Goal: Transaction & Acquisition: Purchase product/service

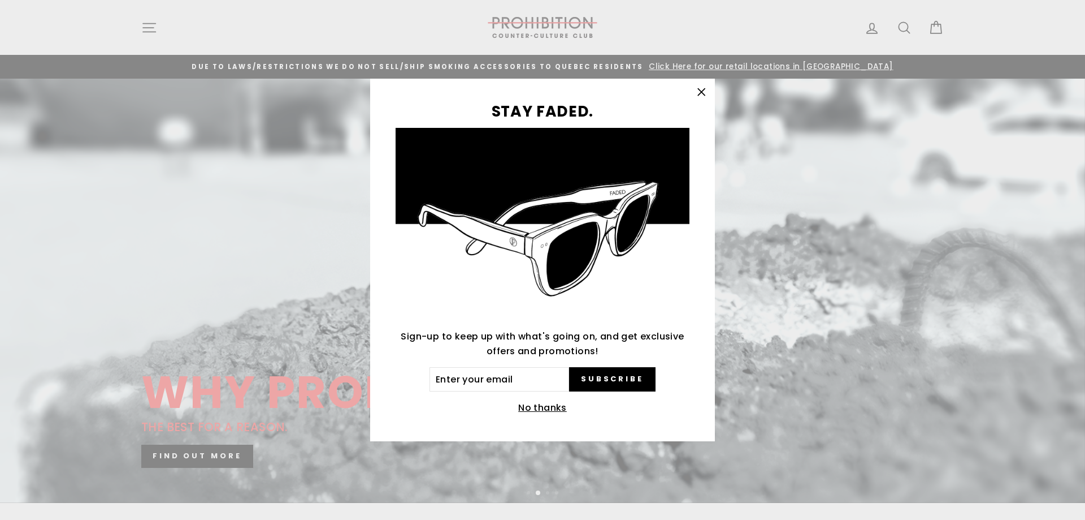
click at [546, 409] on button "No thanks" at bounding box center [542, 408] width 55 height 16
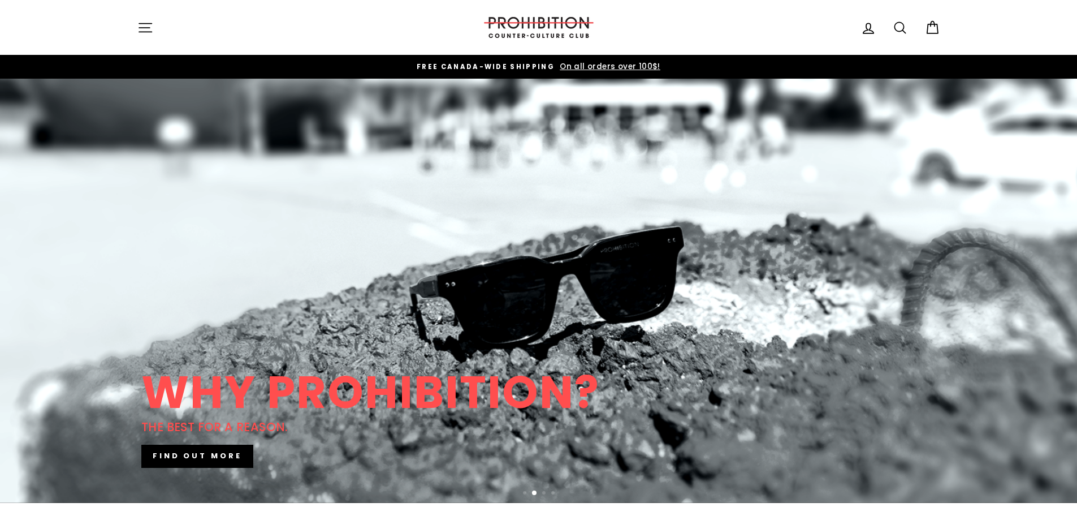
click at [146, 26] on icon "button" at bounding box center [145, 28] width 16 height 16
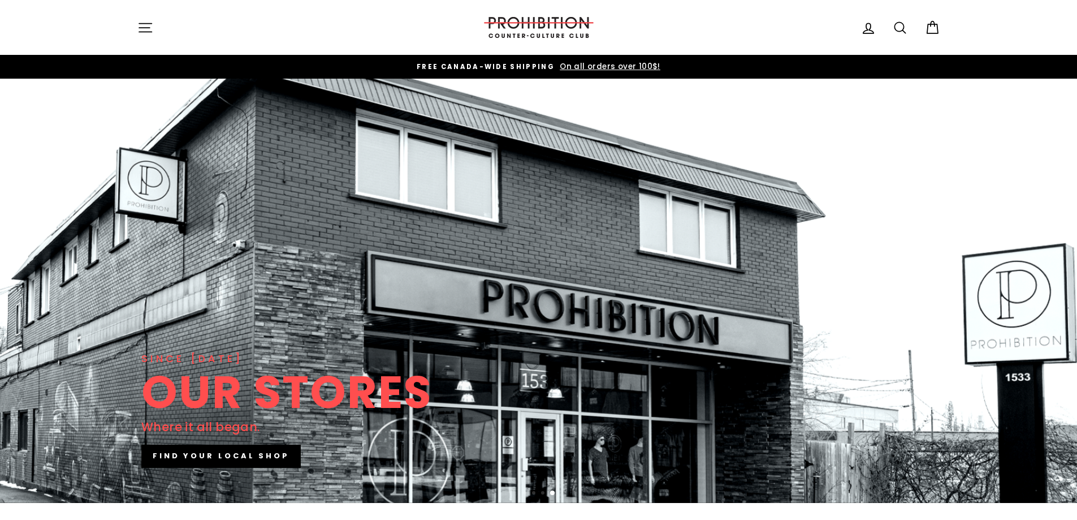
click at [866, 28] on icon at bounding box center [868, 28] width 10 height 10
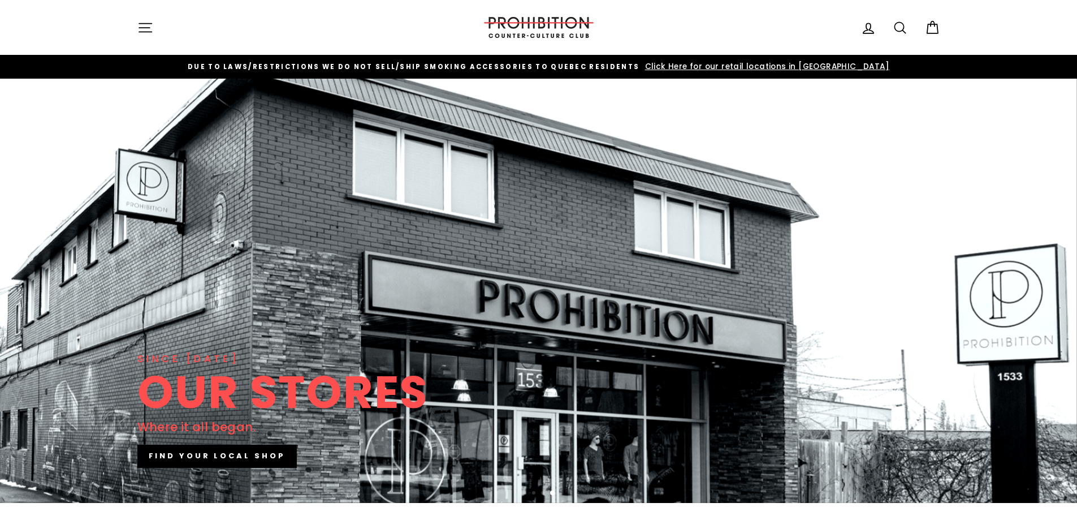
click at [932, 31] on icon at bounding box center [932, 28] width 16 height 16
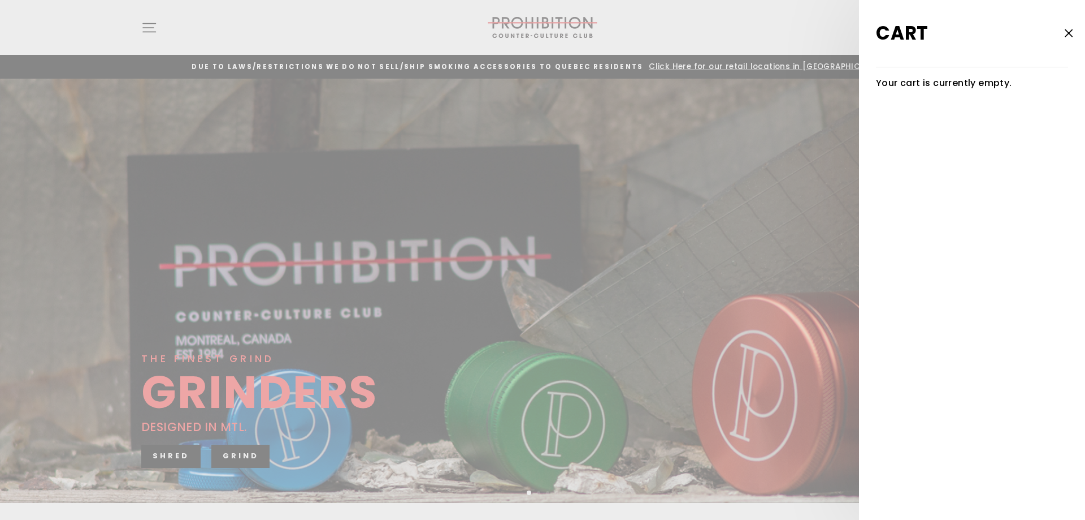
click at [1066, 34] on icon "button" at bounding box center [1069, 33] width 16 height 16
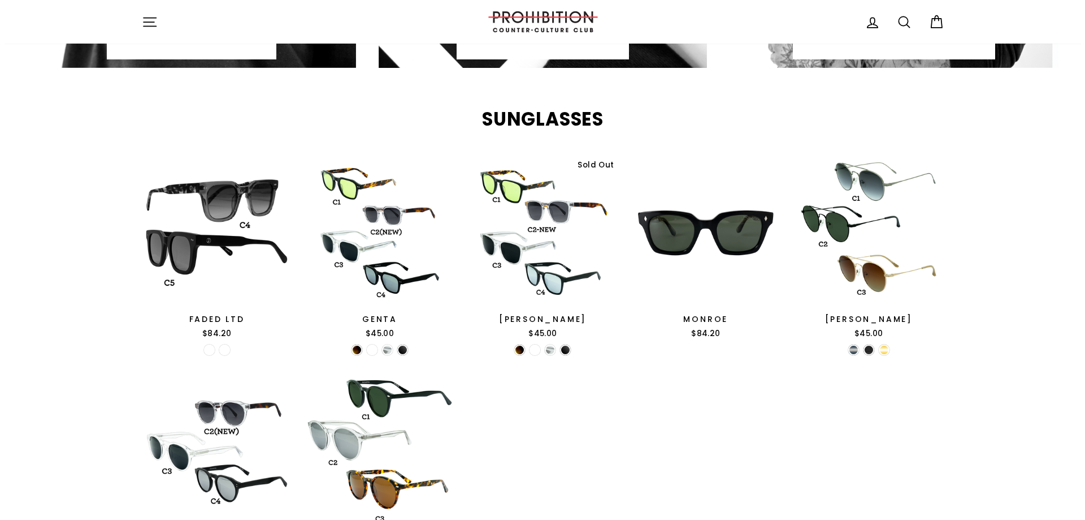
scroll to position [905, 0]
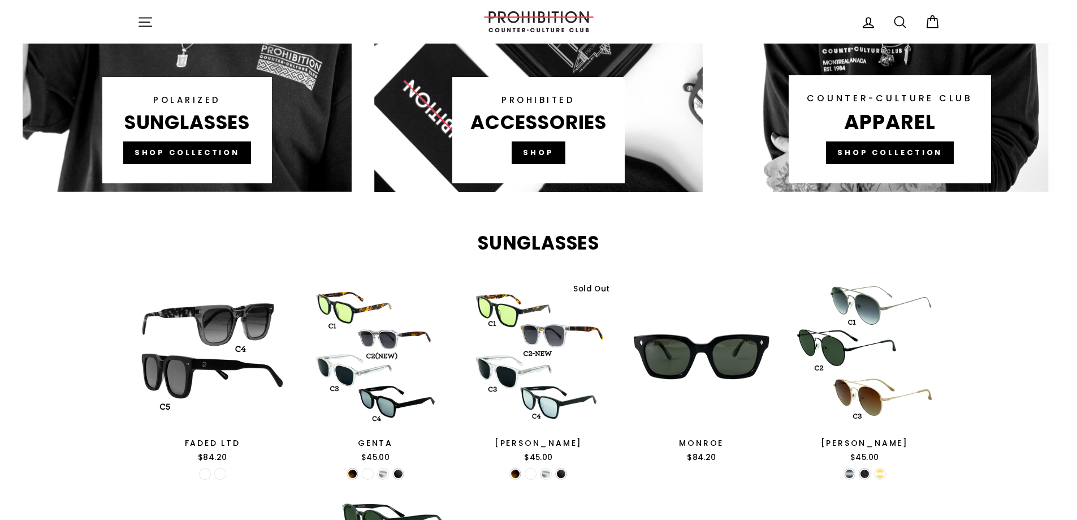
click at [148, 22] on icon "button" at bounding box center [145, 22] width 12 height 8
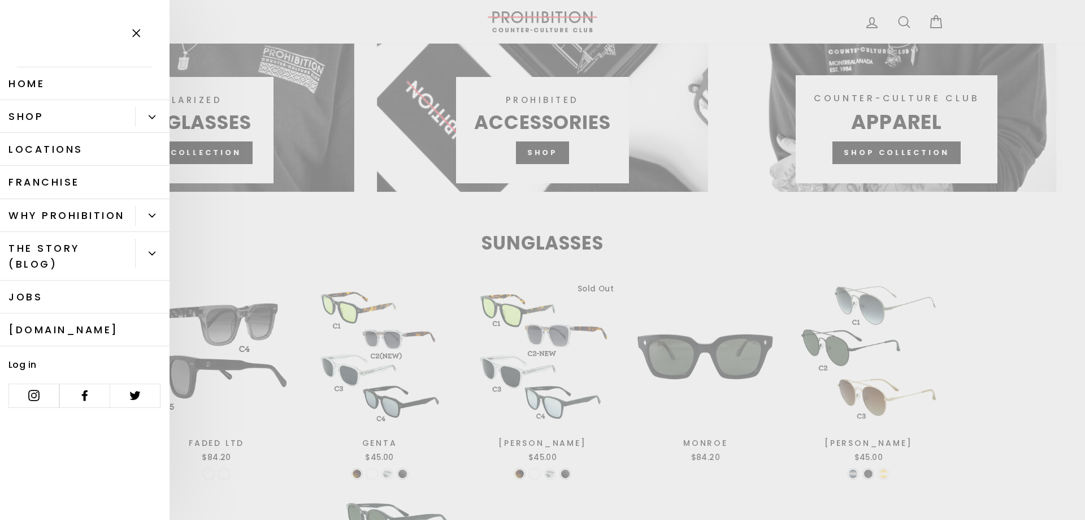
click at [155, 114] on button "Primary" at bounding box center [152, 117] width 34 height 20
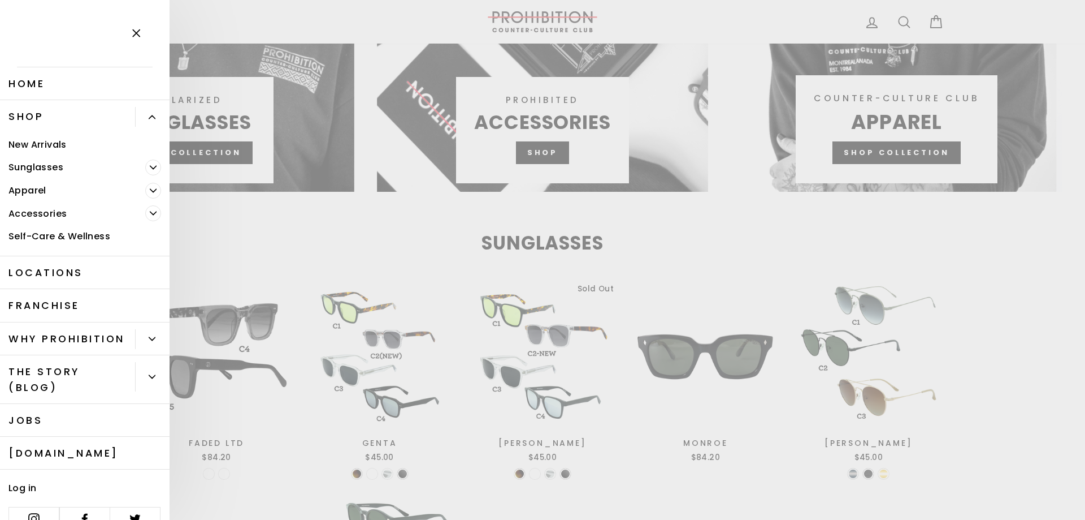
click at [150, 212] on icon "Primary" at bounding box center [153, 213] width 6 height 3
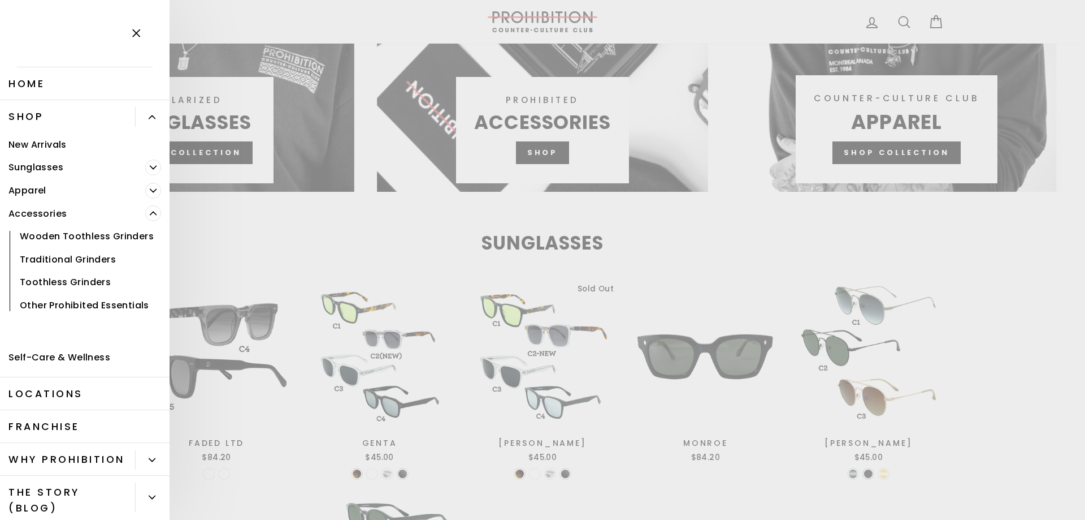
click at [42, 239] on link "Wooden Toothless Grinders" at bounding box center [85, 236] width 170 height 23
click at [52, 294] on link "Toothless Grinders" at bounding box center [85, 282] width 170 height 23
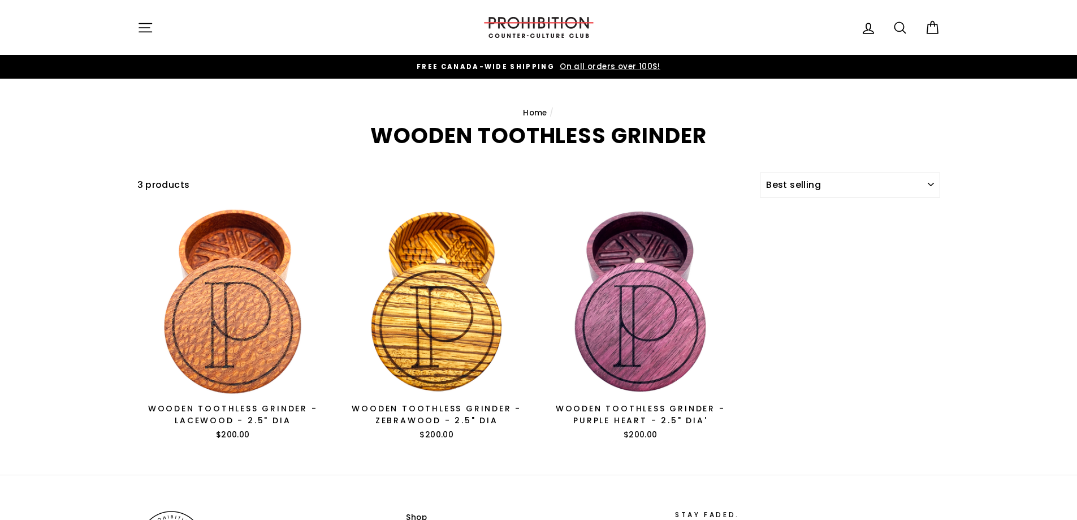
select select "best-selling"
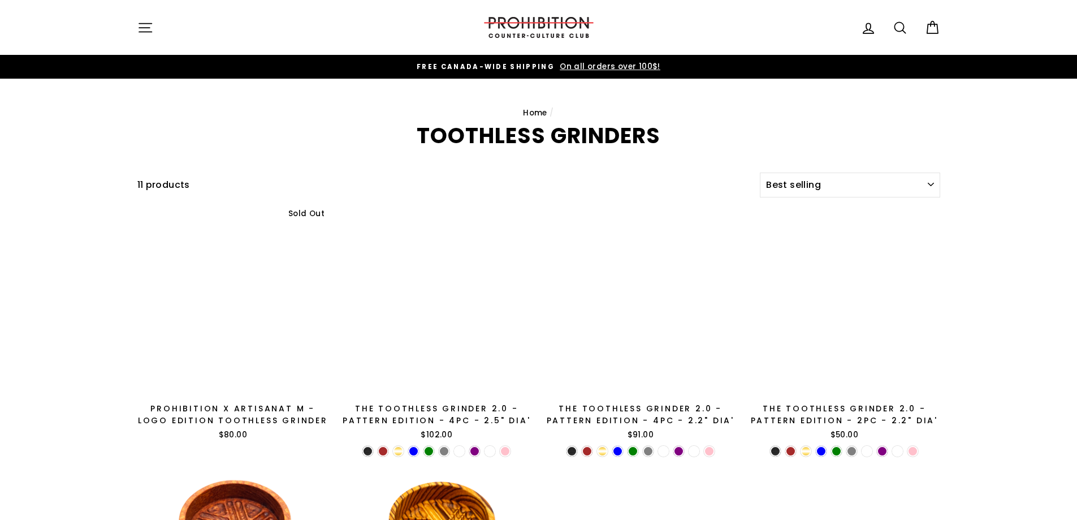
select select "best-selling"
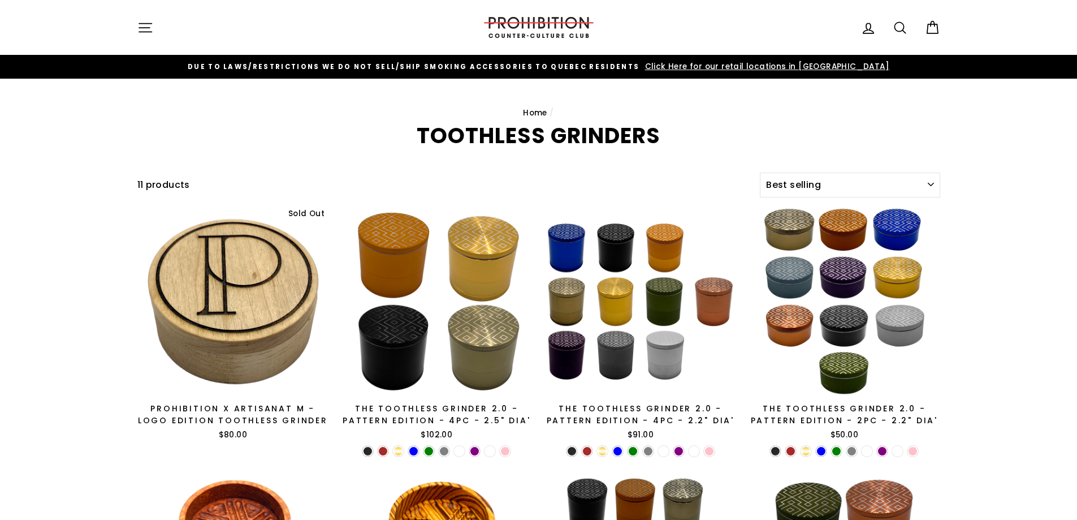
click at [901, 26] on icon at bounding box center [900, 28] width 16 height 16
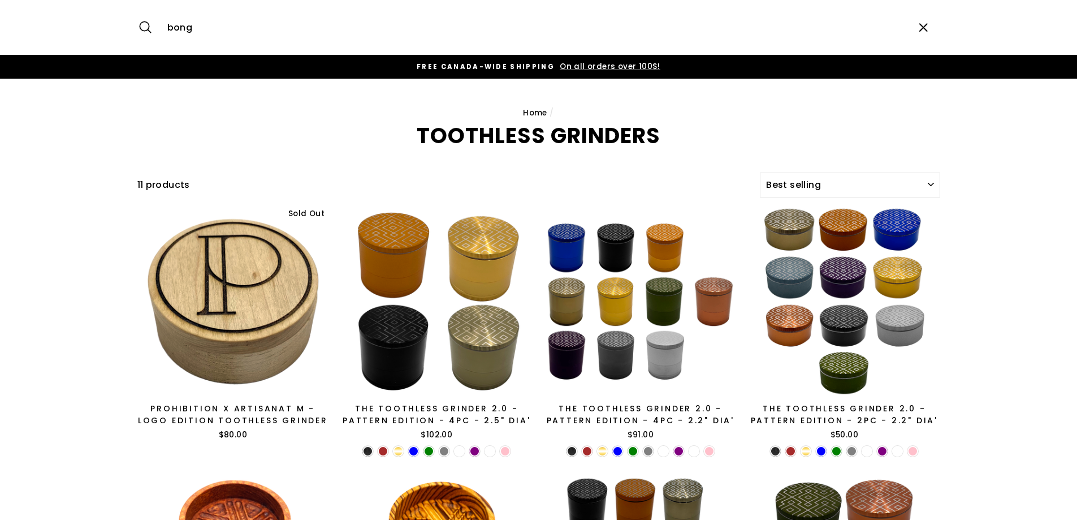
type input "bong"
click at [137, 8] on button "Search" at bounding box center [149, 27] width 24 height 38
